Goal: Transaction & Acquisition: Purchase product/service

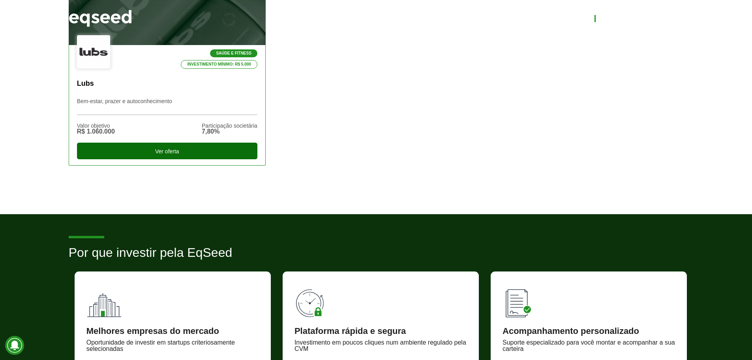
scroll to position [316, 0]
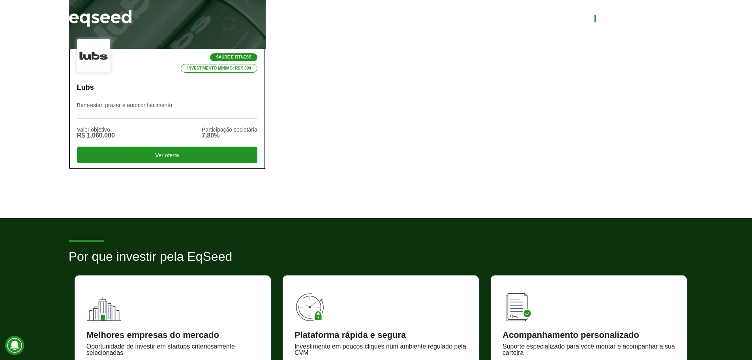
click at [133, 127] on div "Valor objetivo R$ 1.060.000 Participação societária 7,80%" at bounding box center [167, 133] width 180 height 28
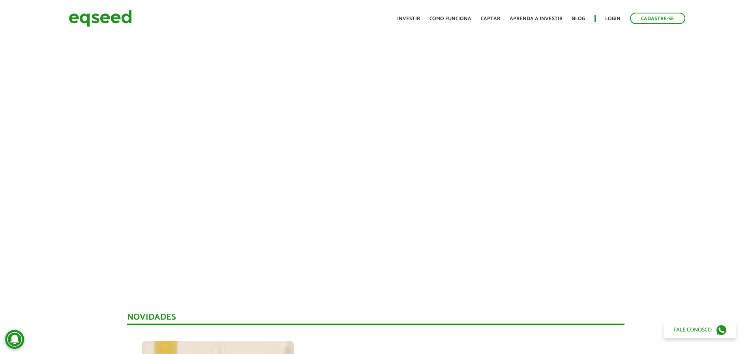
scroll to position [355, 0]
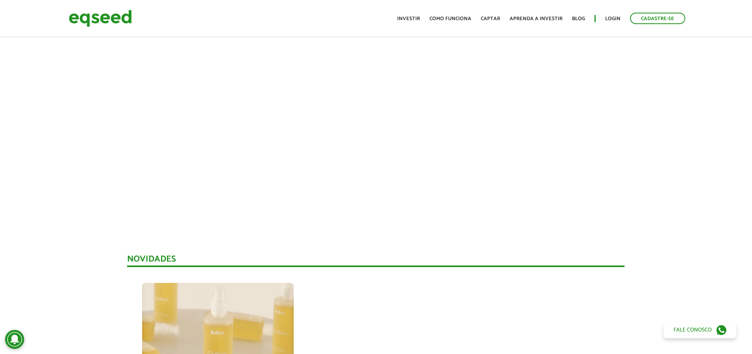
drag, startPoint x: 676, startPoint y: 171, endPoint x: 675, endPoint y: 165, distance: 5.1
click at [676, 170] on div at bounding box center [376, 88] width 752 height 269
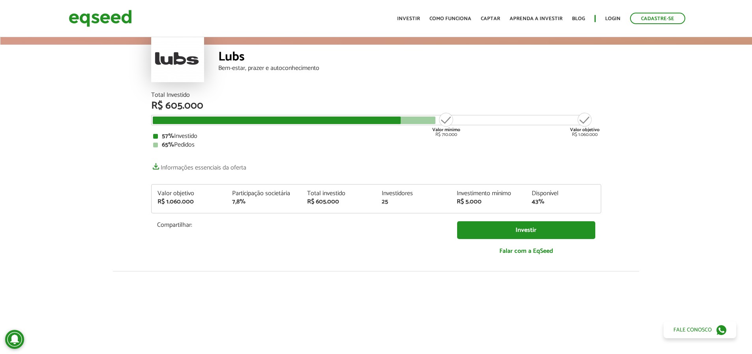
scroll to position [0, 0]
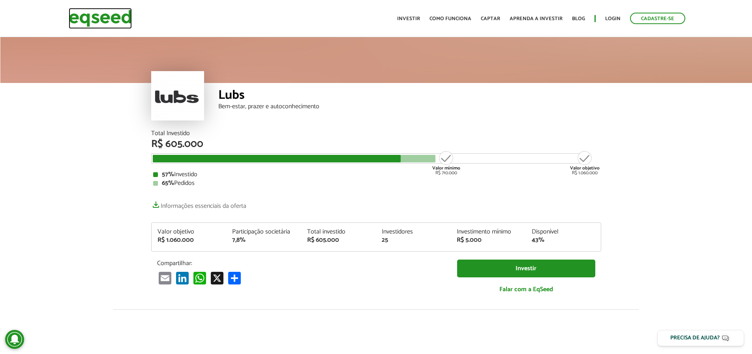
click at [97, 18] on img at bounding box center [100, 18] width 63 height 21
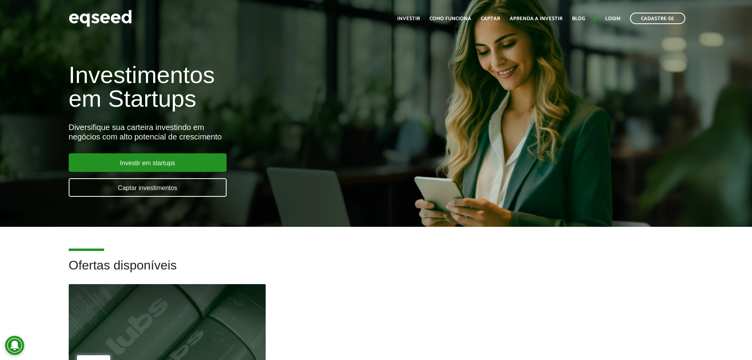
click at [368, 12] on div "Cadastre-se Toggle navigation Toggle navigation Início Investir Como funciona C…" at bounding box center [376, 18] width 627 height 21
